Goal: Transaction & Acquisition: Purchase product/service

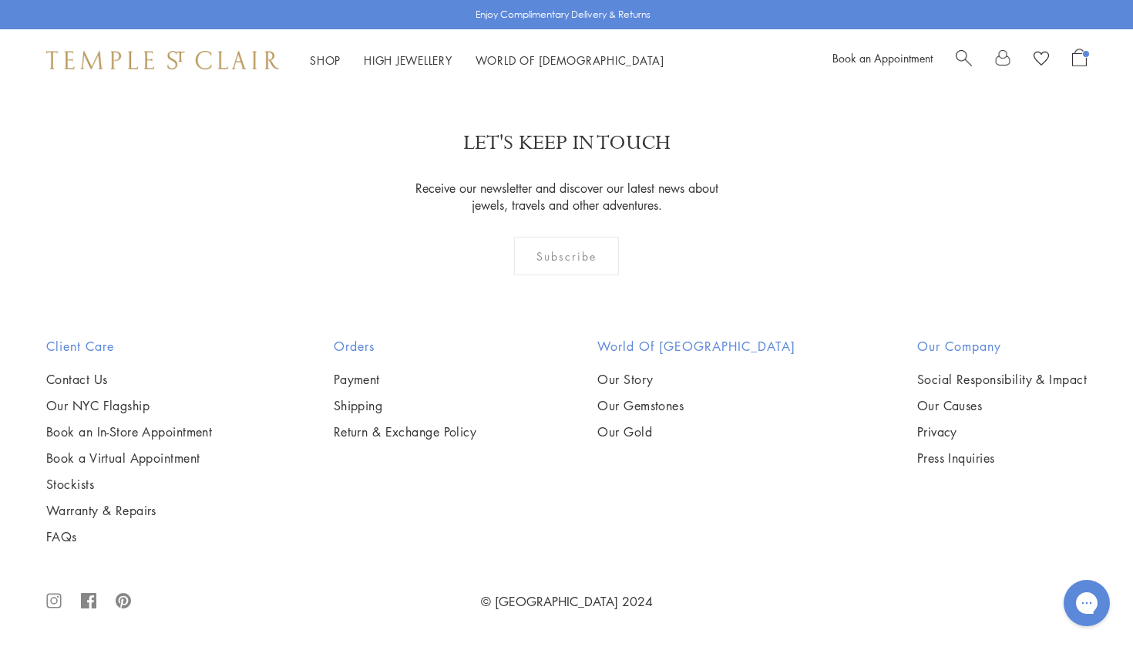
scroll to position [2685, 0]
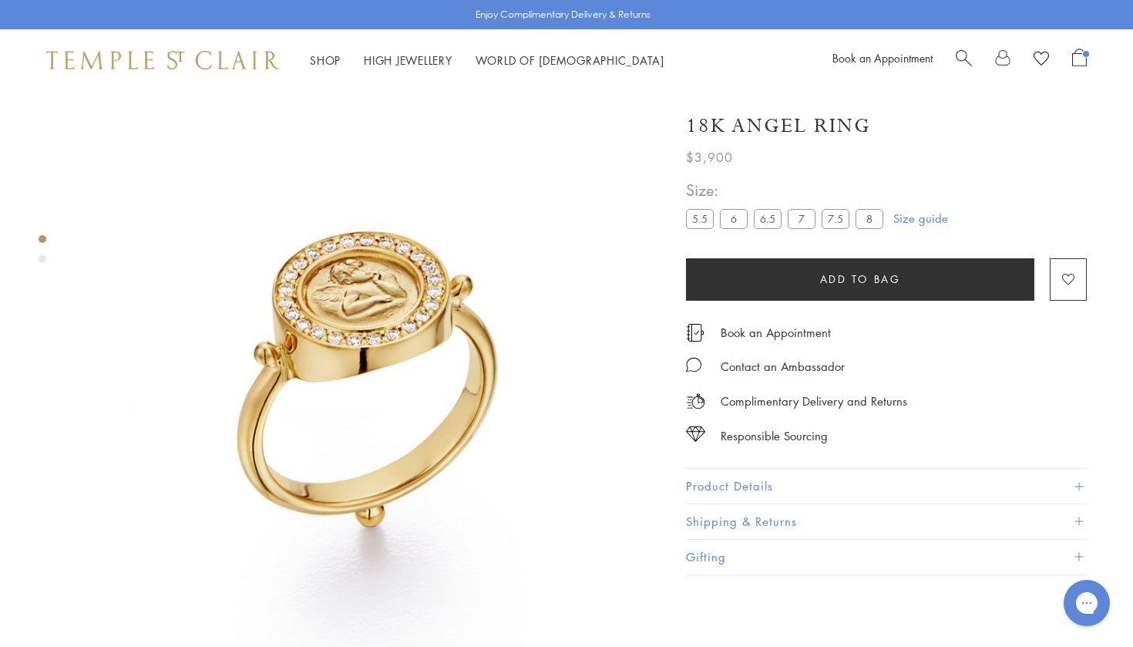
scroll to position [91, 0]
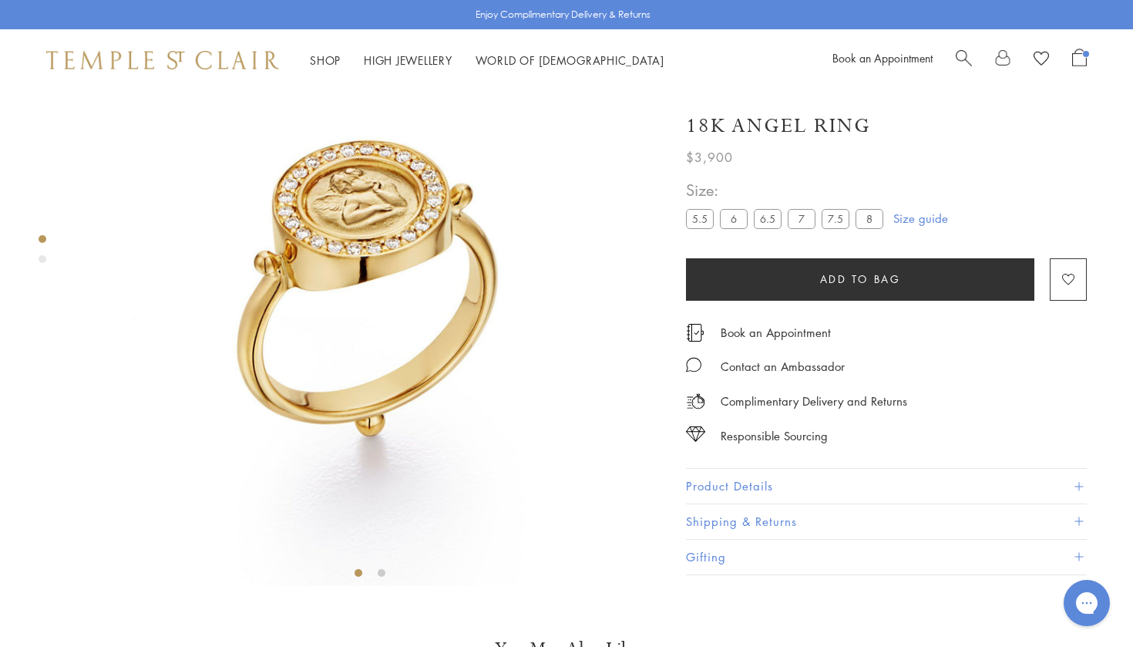
click at [869, 218] on label "8" at bounding box center [870, 218] width 28 height 19
click at [1072, 55] on span "Open Shopping Bag" at bounding box center [1079, 58] width 15 height 18
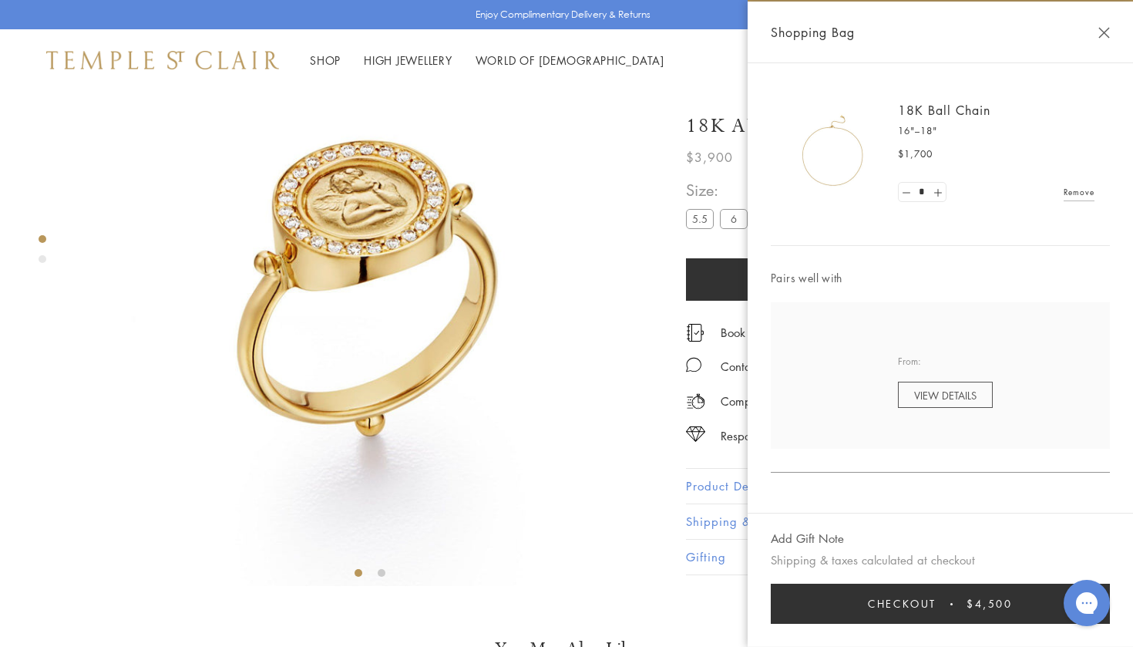
scroll to position [1, 0]
